Goal: Task Accomplishment & Management: Manage account settings

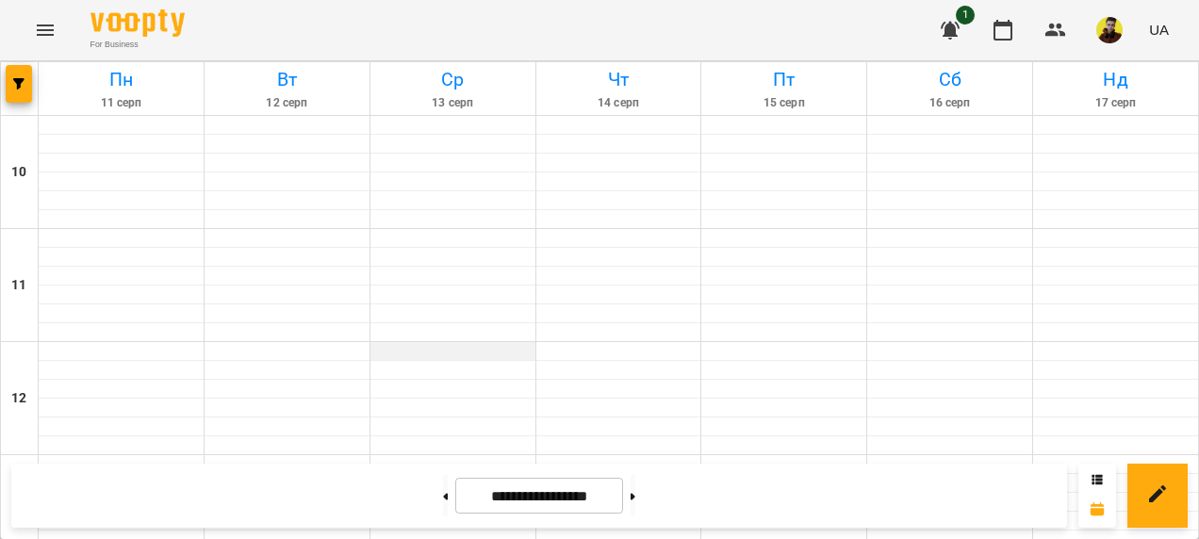
scroll to position [848, 0]
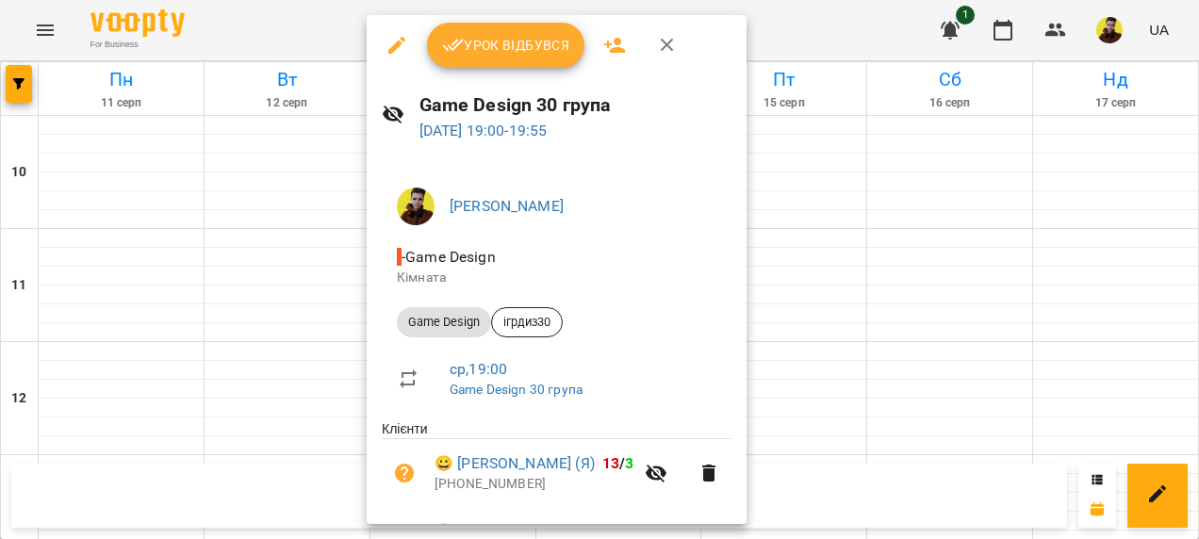
click at [486, 67] on button "Урок відбувся" at bounding box center [506, 45] width 158 height 45
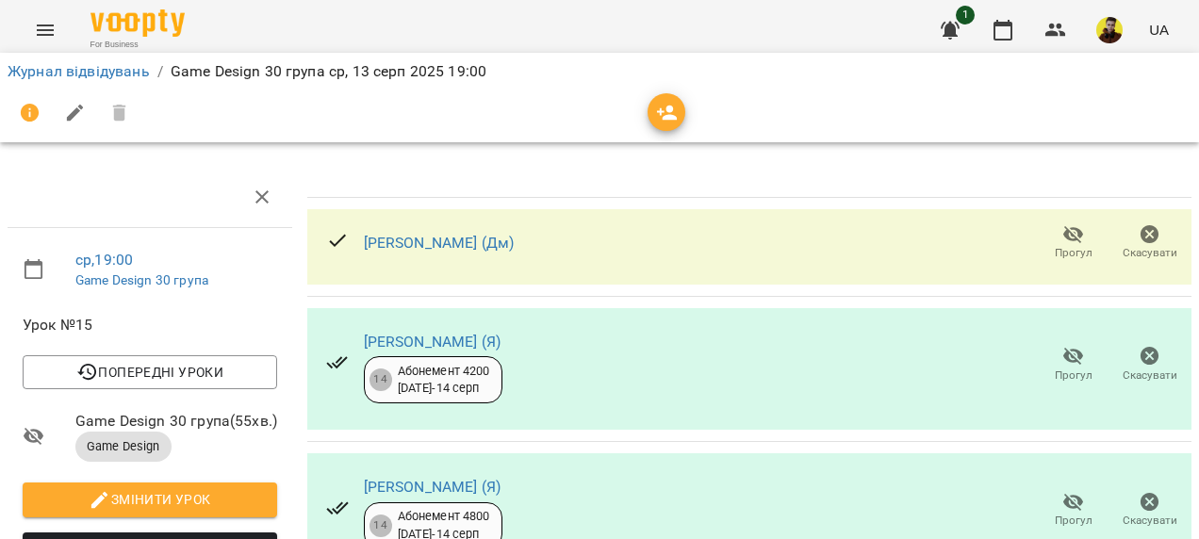
click at [486, 67] on ol "Журнал відвідувань / Game Design 30 група [DATE] 19:00" at bounding box center [600, 71] width 1184 height 23
click at [1053, 262] on button "Прогул" at bounding box center [1073, 243] width 76 height 53
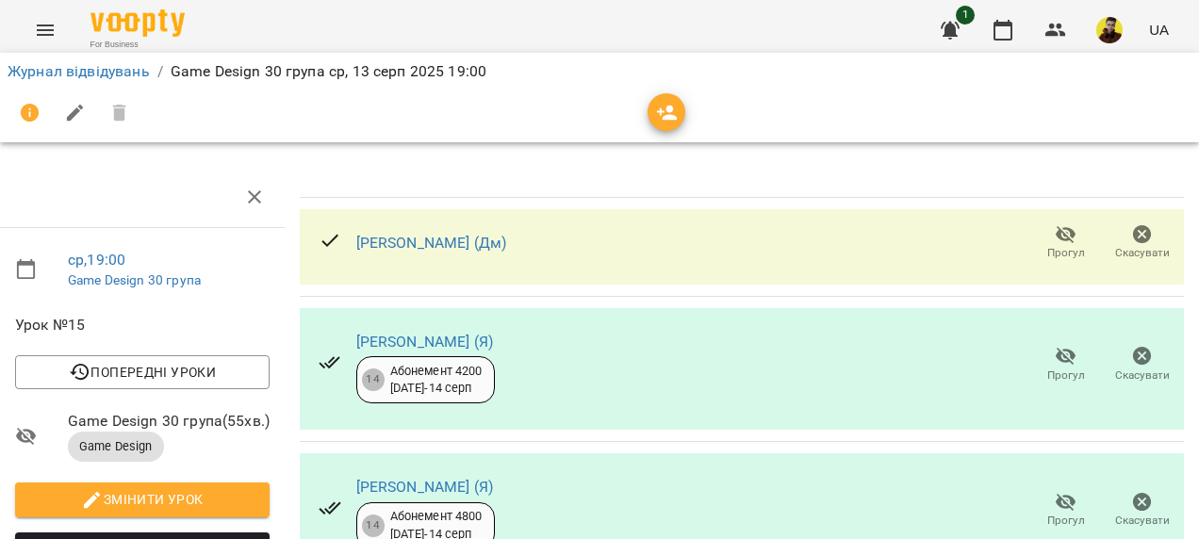
scroll to position [1, 8]
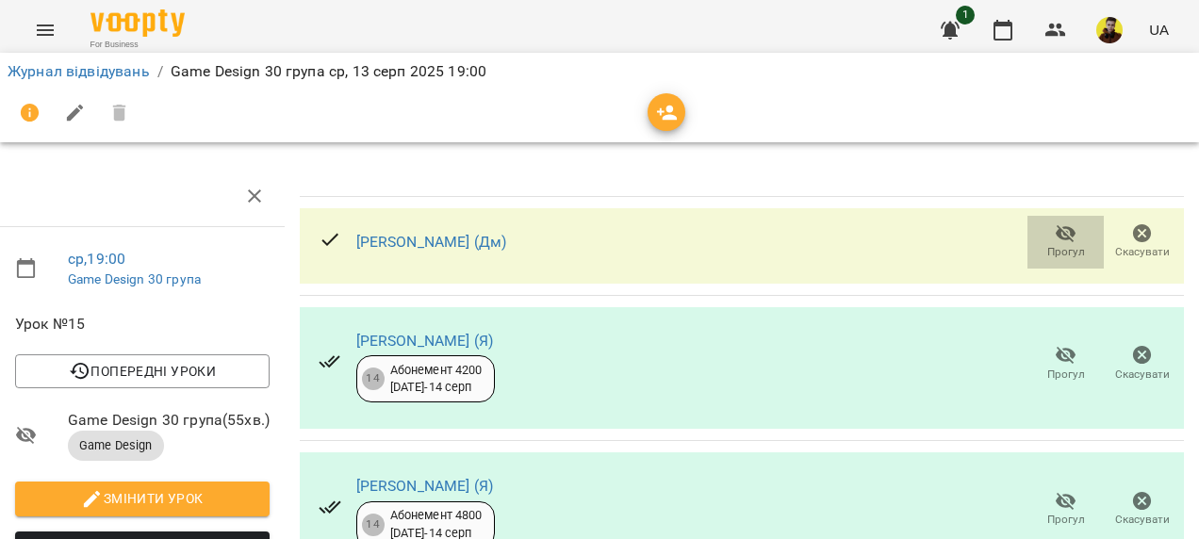
click at [1055, 231] on icon "button" at bounding box center [1065, 234] width 21 height 18
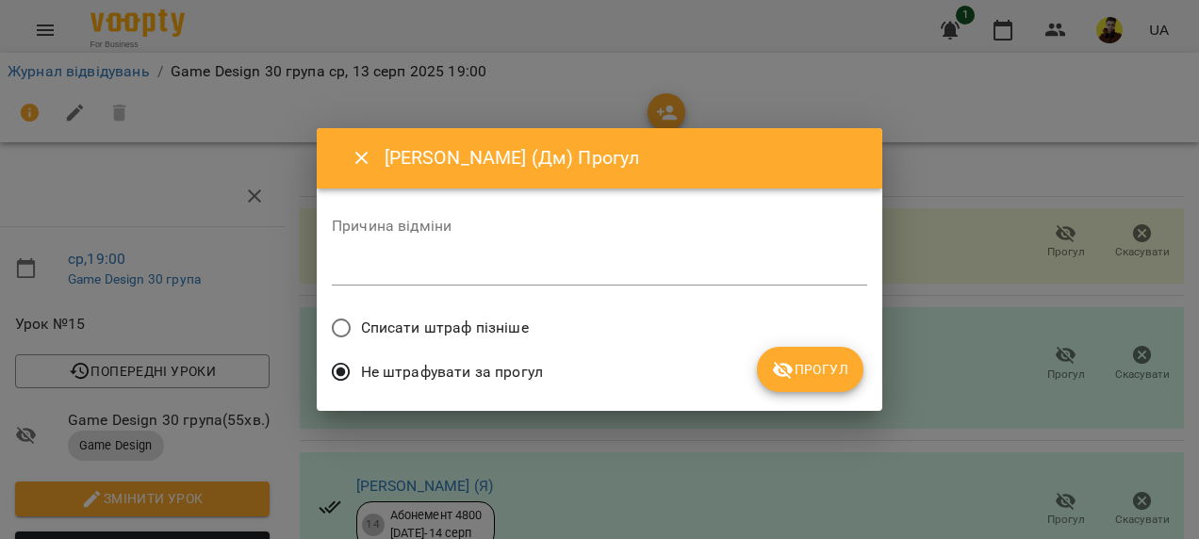
click at [482, 337] on span "Списати штраф пізніше" at bounding box center [445, 328] width 168 height 23
click at [782, 349] on button "Прогул" at bounding box center [810, 369] width 106 height 45
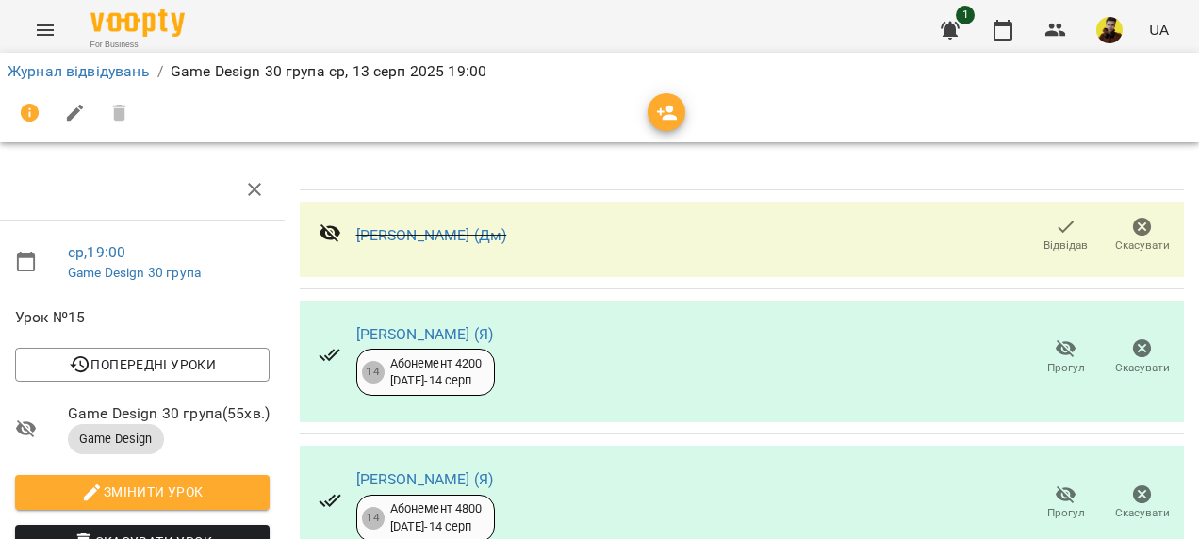
scroll to position [270, 8]
click at [1054, 483] on icon "button" at bounding box center [1065, 494] width 23 height 23
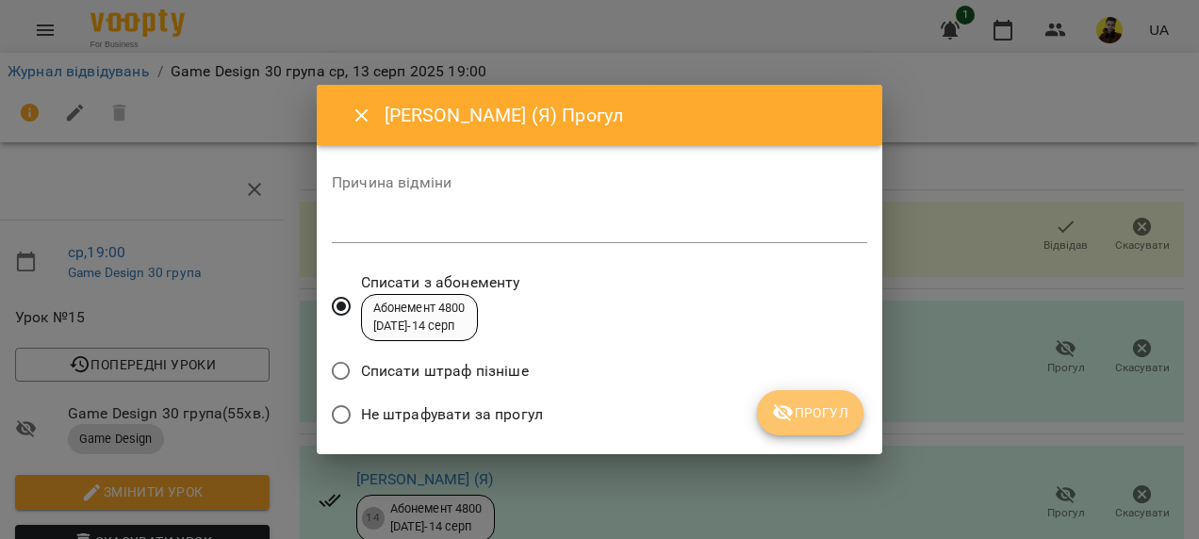
click at [827, 417] on span "Прогул" at bounding box center [810, 412] width 76 height 23
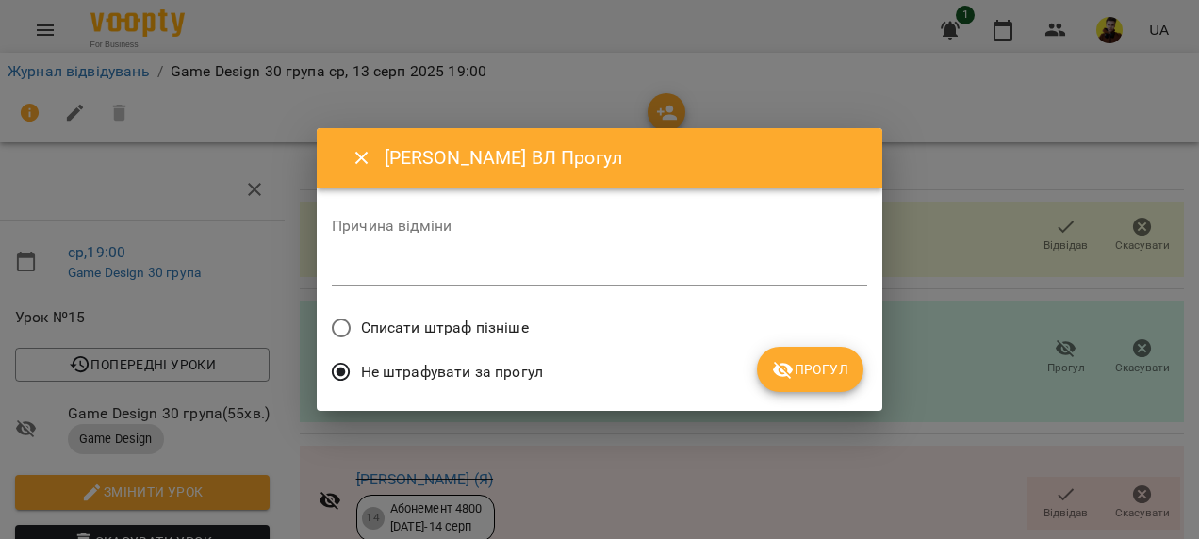
click at [486, 320] on span "Списати штраф пізніше" at bounding box center [445, 328] width 168 height 23
click at [837, 355] on button "Прогул" at bounding box center [810, 369] width 106 height 45
